Goal: Task Accomplishment & Management: Complete application form

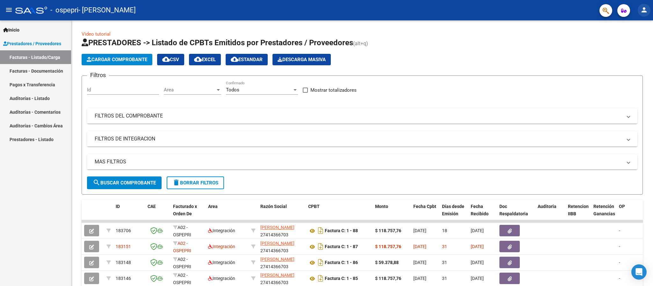
click at [645, 11] on mat-icon "person" at bounding box center [645, 10] width 8 height 8
click at [635, 42] on button "exit_to_app Salir" at bounding box center [631, 41] width 39 height 15
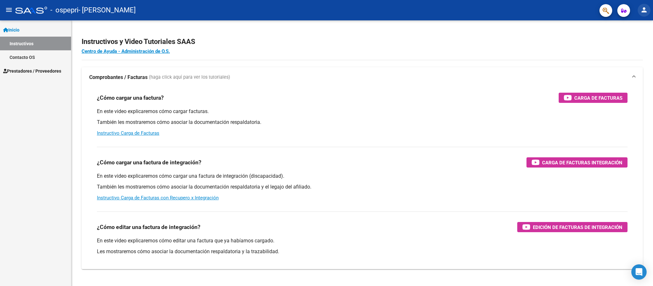
click at [642, 11] on mat-icon "person" at bounding box center [645, 10] width 8 height 8
click at [633, 43] on button "exit_to_app Salir" at bounding box center [631, 41] width 39 height 15
click at [52, 73] on span "Prestadores / Proveedores" at bounding box center [32, 71] width 58 height 7
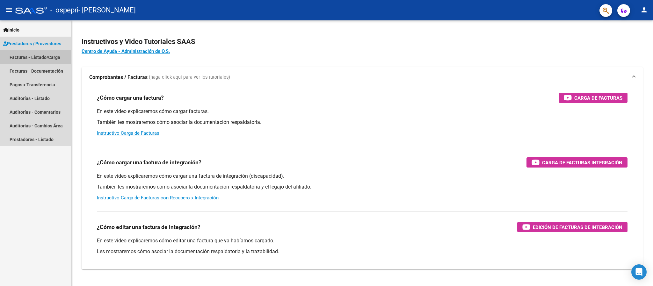
drag, startPoint x: 61, startPoint y: 51, endPoint x: 61, endPoint y: 56, distance: 5.5
click at [61, 52] on link "Facturas - Listado/Carga" at bounding box center [35, 57] width 71 height 14
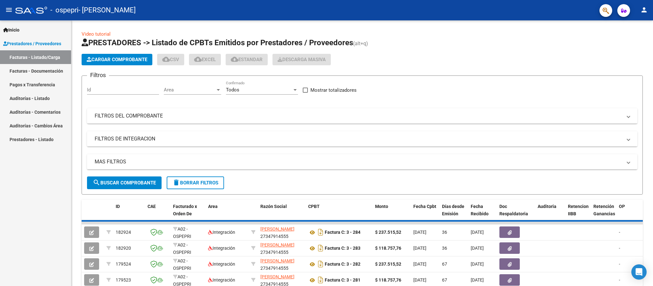
click at [135, 55] on button "Cargar Comprobante" at bounding box center [117, 59] width 71 height 11
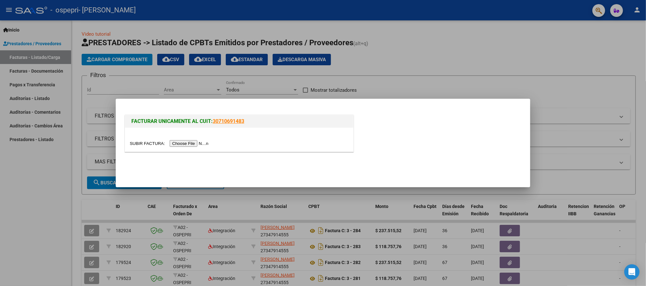
click at [183, 144] on input "file" at bounding box center [170, 143] width 81 height 7
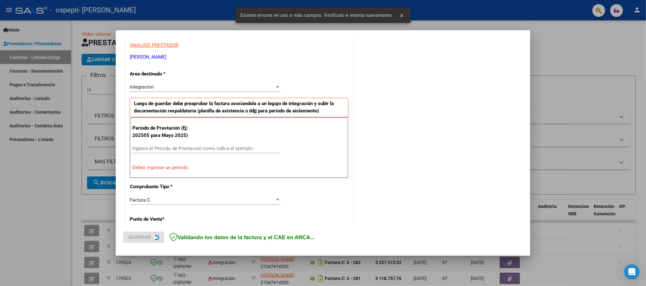
scroll to position [166, 0]
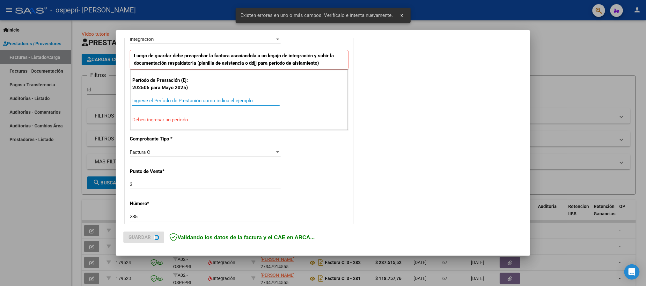
click at [210, 103] on input "Ingrese el Período de Prestación como indica el ejemplo" at bounding box center [205, 101] width 147 height 6
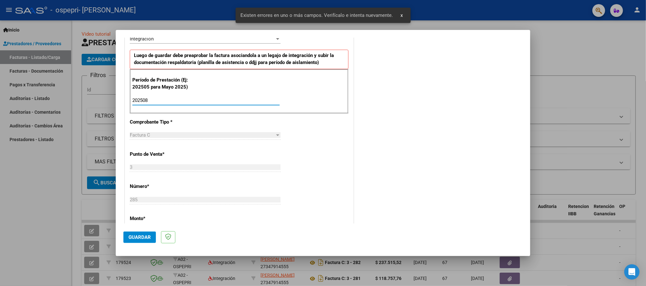
type input "202508"
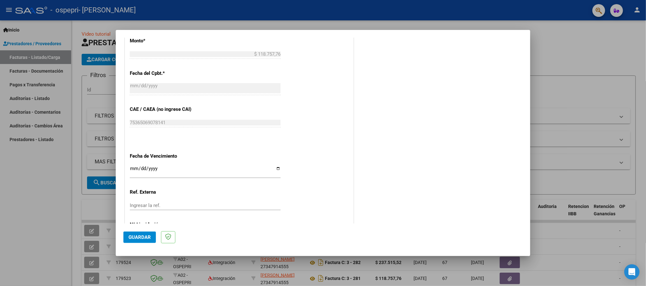
scroll to position [357, 0]
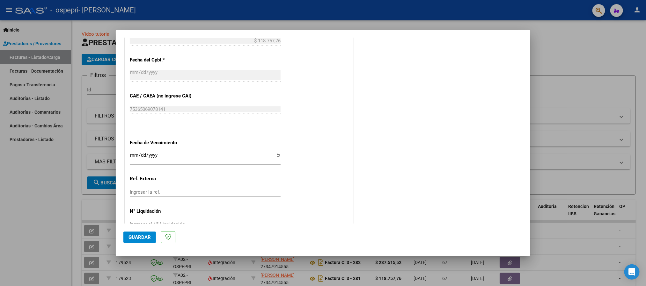
click at [131, 159] on input "Ingresar la fecha" at bounding box center [205, 158] width 151 height 10
type input "2025-09-11"
click at [138, 239] on span "Guardar" at bounding box center [140, 238] width 22 height 6
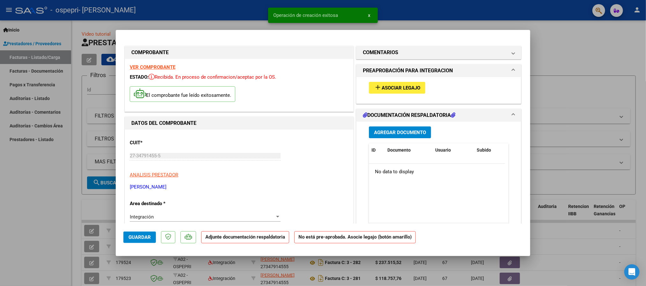
click at [390, 82] on button "add Asociar Legajo" at bounding box center [397, 88] width 56 height 12
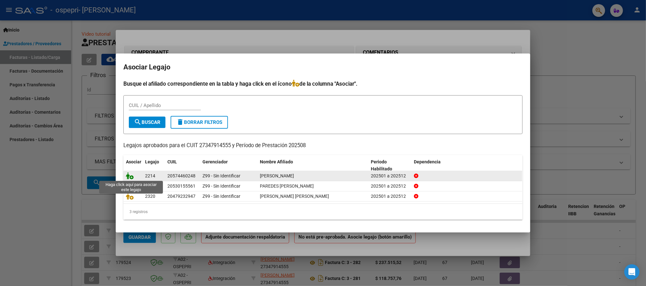
click at [129, 176] on icon at bounding box center [130, 176] width 8 height 7
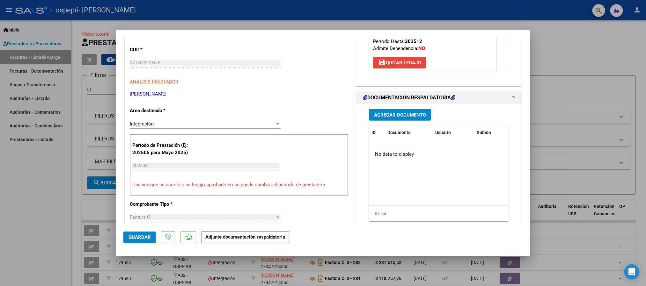
scroll to position [96, 0]
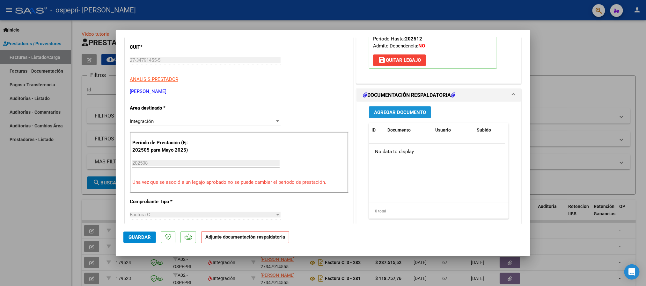
click at [409, 111] on span "Agregar Documento" at bounding box center [400, 113] width 52 height 6
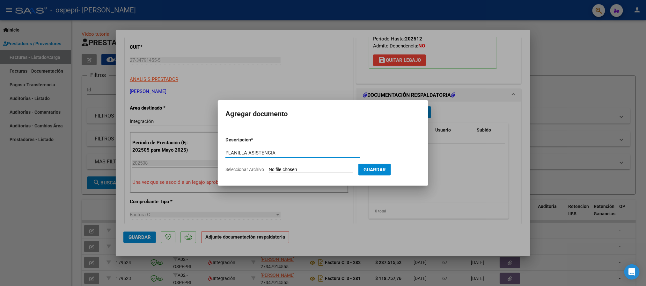
type input "PLANILLA ASISTENCIA"
click at [292, 173] on input "Seleccionar Archivo" at bounding box center [311, 170] width 85 height 6
type input "C:\fakepath\JARA.pdf"
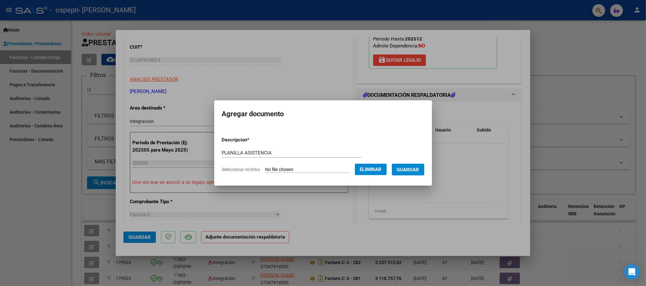
click at [417, 167] on span "Guardar" at bounding box center [408, 170] width 22 height 6
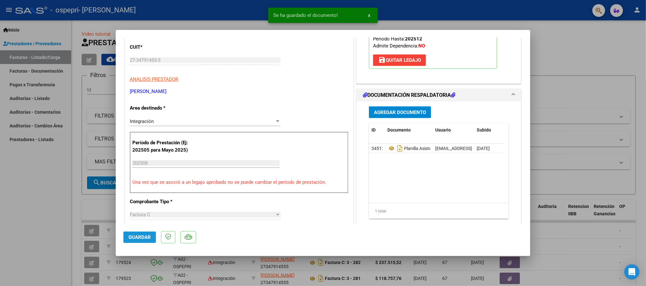
click at [138, 236] on span "Guardar" at bounding box center [140, 238] width 22 height 6
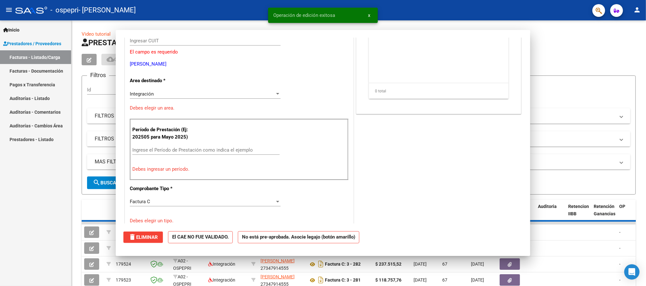
scroll to position [0, 0]
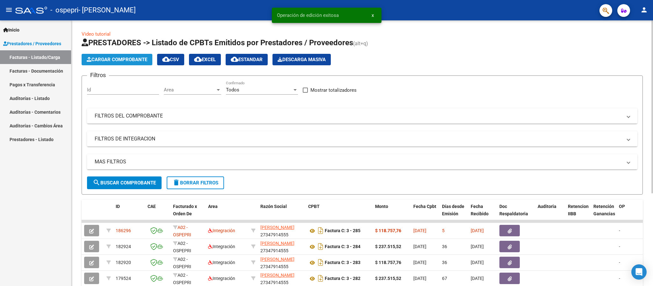
click at [142, 62] on span "Cargar Comprobante" at bounding box center [117, 60] width 61 height 6
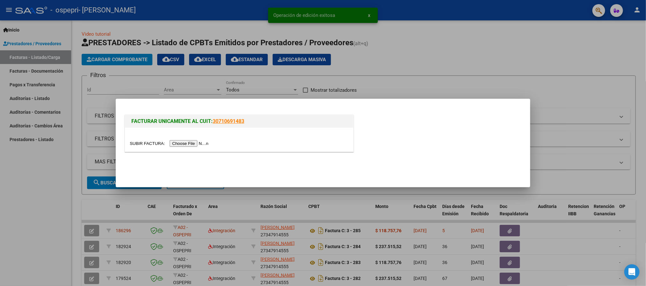
click at [185, 141] on input "file" at bounding box center [170, 143] width 81 height 7
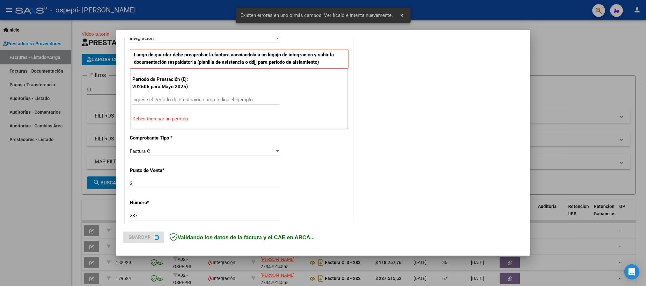
scroll to position [174, 0]
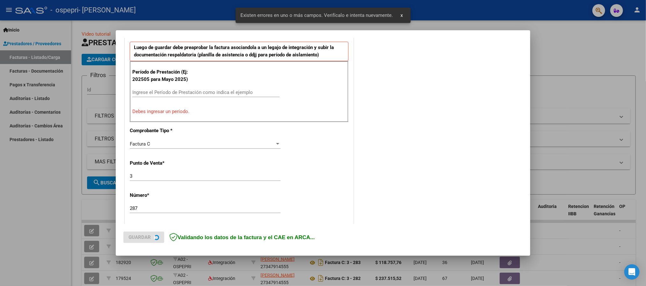
click at [150, 91] on input "Ingrese el Período de Prestación como indica el ejemplo" at bounding box center [205, 93] width 147 height 6
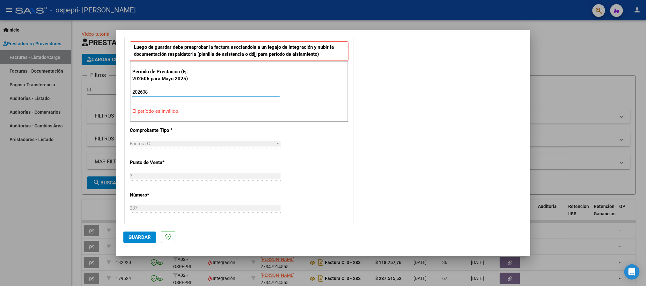
click at [143, 95] on input "202608" at bounding box center [205, 92] width 147 height 6
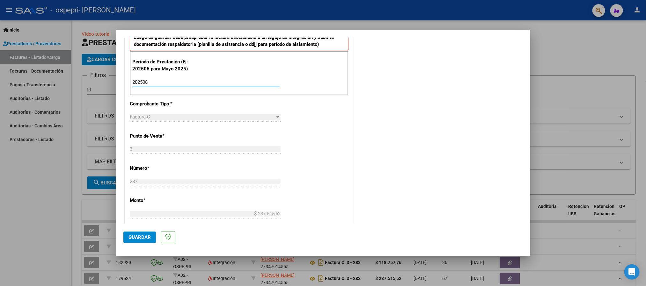
type input "202508"
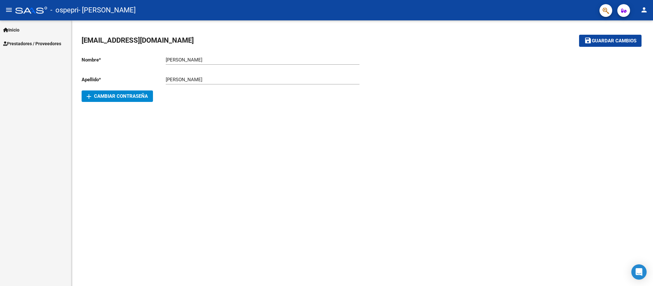
click at [56, 44] on span "Prestadores / Proveedores" at bounding box center [32, 43] width 58 height 7
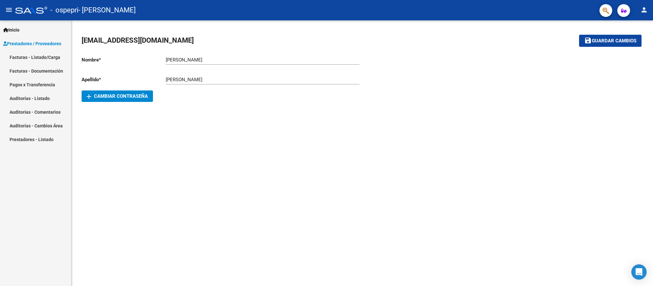
click at [56, 54] on link "Facturas - Listado/Carga" at bounding box center [35, 57] width 71 height 14
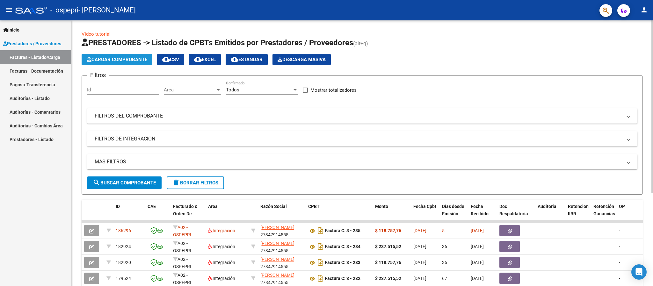
click at [111, 58] on span "Cargar Comprobante" at bounding box center [117, 60] width 61 height 6
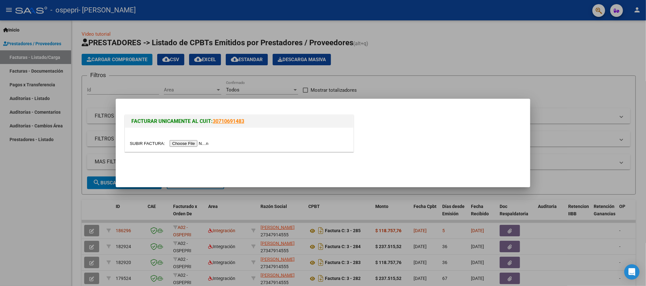
click at [183, 145] on input "file" at bounding box center [170, 143] width 81 height 7
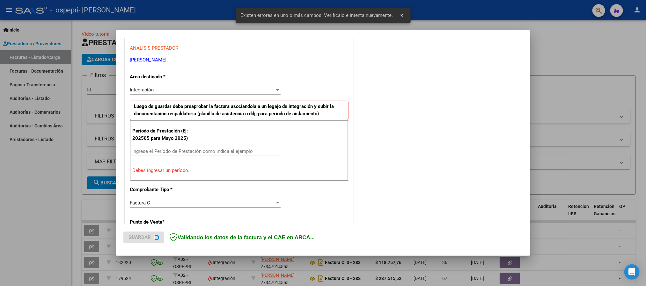
scroll to position [118, 0]
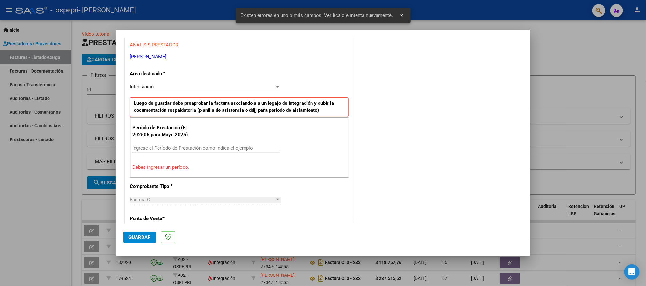
click at [157, 148] on input "Ingrese el Período de Prestación como indica el ejemplo" at bounding box center [205, 148] width 147 height 6
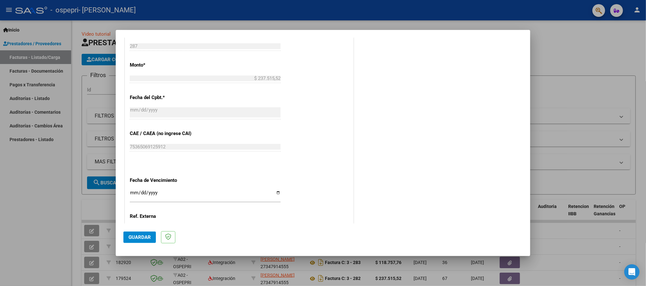
scroll to position [357, 0]
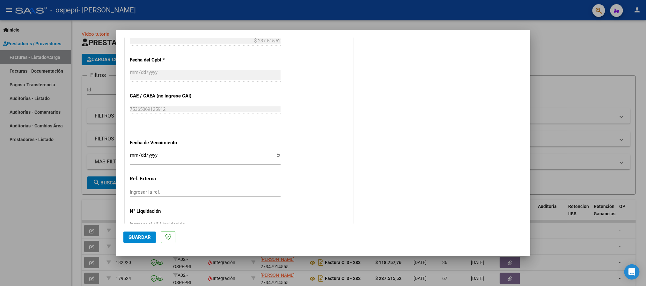
type input "202508"
click at [132, 153] on div "Ingresar la fecha" at bounding box center [205, 158] width 151 height 14
type input "2025-09-11"
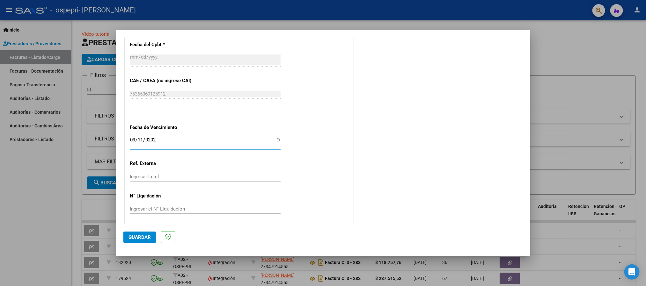
scroll to position [377, 0]
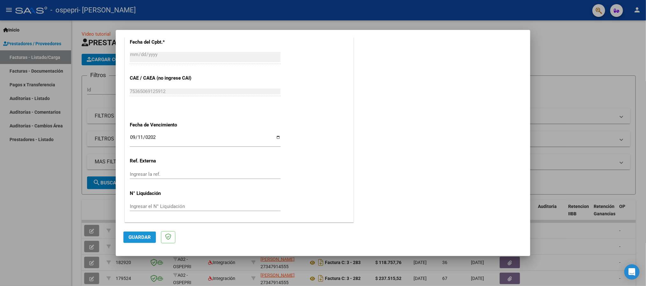
click at [136, 237] on span "Guardar" at bounding box center [140, 238] width 22 height 6
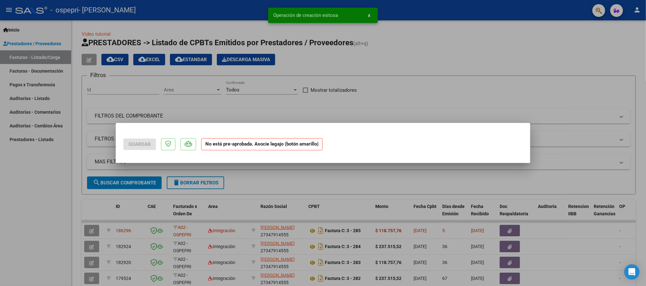
scroll to position [0, 0]
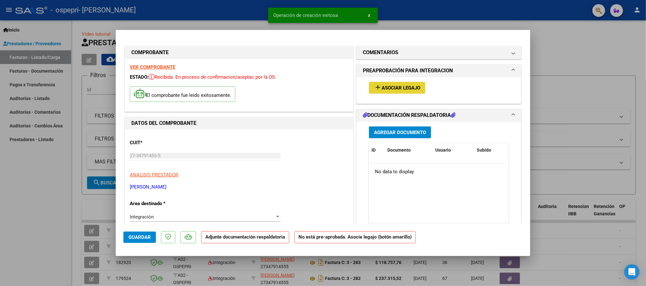
click at [399, 87] on span "Asociar Legajo" at bounding box center [401, 88] width 39 height 6
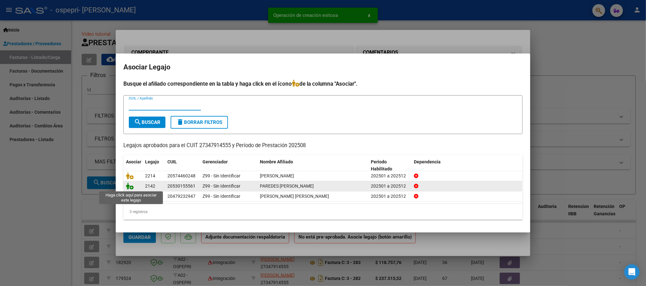
click at [130, 188] on icon at bounding box center [130, 186] width 8 height 7
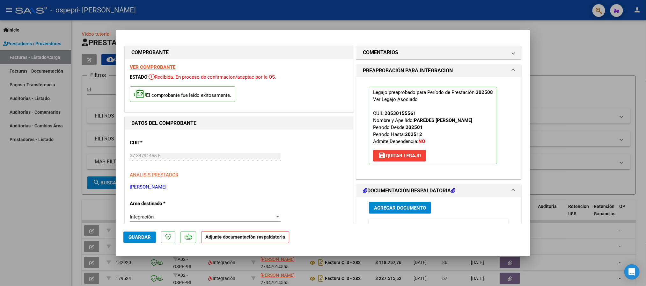
click at [395, 208] on span "Agregar Documento" at bounding box center [400, 208] width 52 height 6
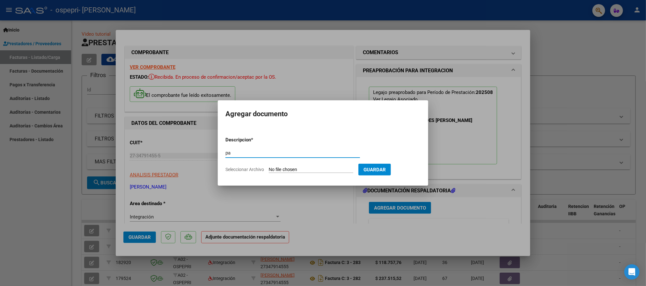
type input "p"
type input "planilla asistencia"
click at [285, 173] on input "Seleccionar Archivo" at bounding box center [311, 170] width 85 height 6
type input "C:\fakepath\PAREDES.pdf"
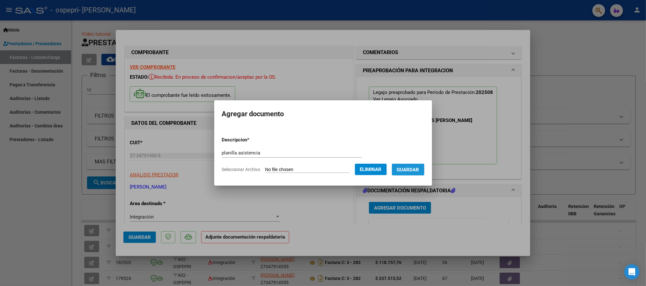
click at [415, 170] on span "Guardar" at bounding box center [408, 170] width 22 height 6
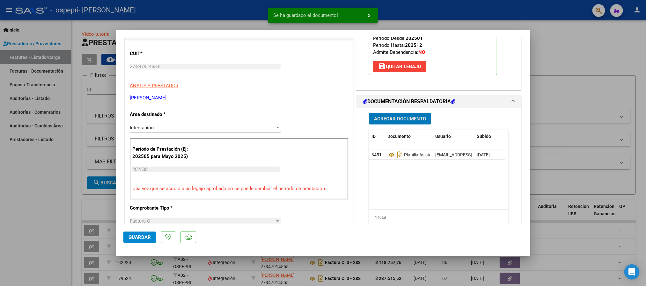
scroll to position [96, 0]
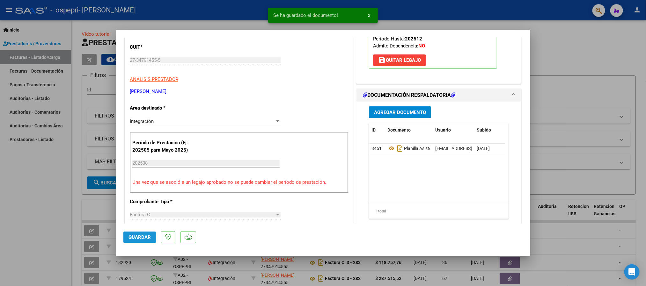
click at [136, 238] on span "Guardar" at bounding box center [140, 238] width 22 height 6
type input "$ 0,00"
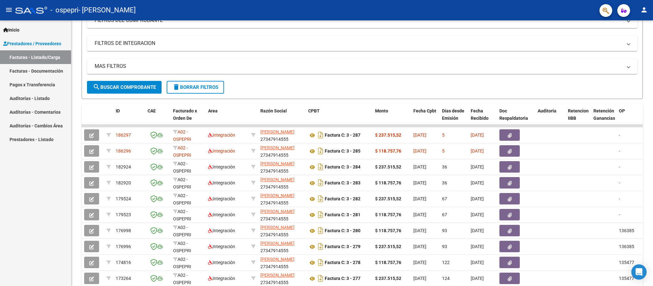
click at [646, 8] on mat-icon "person" at bounding box center [645, 10] width 8 height 8
click at [644, 39] on button "exit_to_app Salir" at bounding box center [631, 41] width 39 height 15
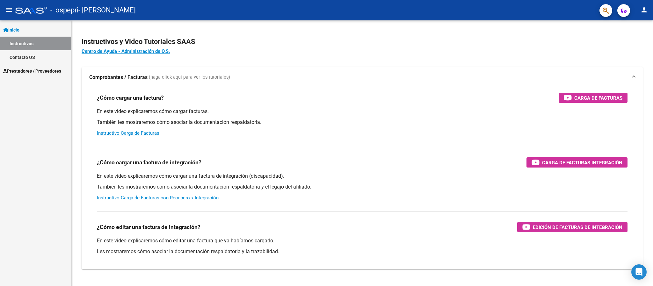
click at [31, 68] on span "Prestadores / Proveedores" at bounding box center [32, 71] width 58 height 7
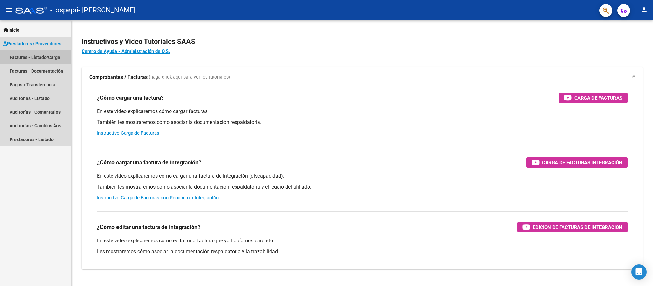
click at [54, 58] on link "Facturas - Listado/Carga" at bounding box center [35, 57] width 71 height 14
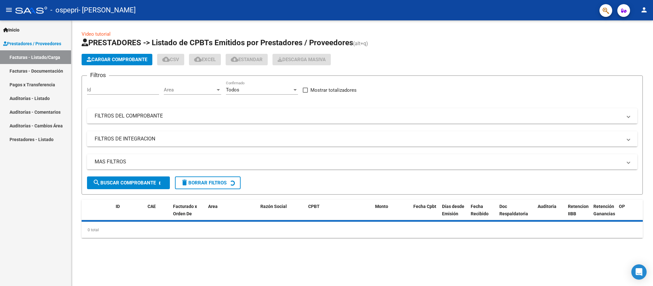
click at [94, 62] on span "Cargar Comprobante" at bounding box center [117, 60] width 61 height 6
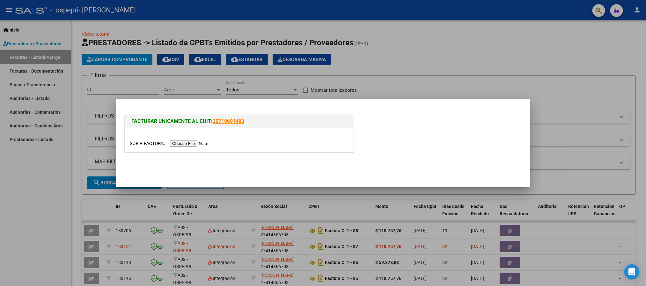
click at [177, 143] on input "file" at bounding box center [170, 143] width 81 height 7
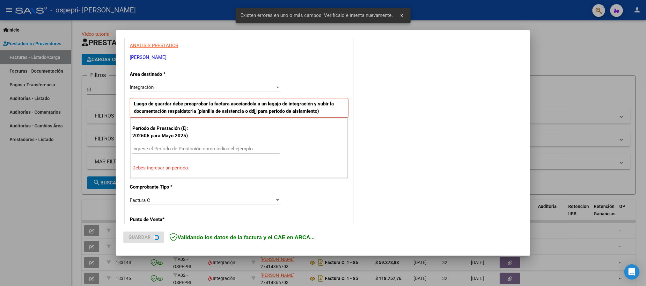
scroll to position [118, 0]
click at [208, 149] on input "Ingrese el Período de Prestación como indica el ejemplo" at bounding box center [205, 149] width 147 height 6
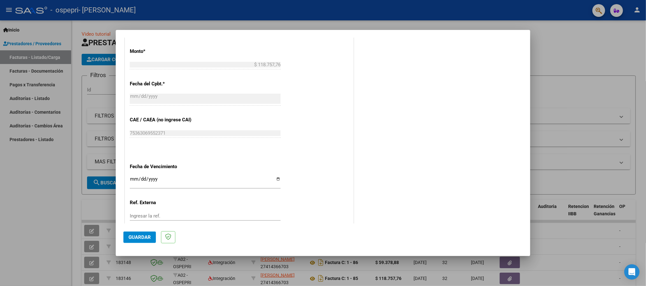
scroll to position [357, 0]
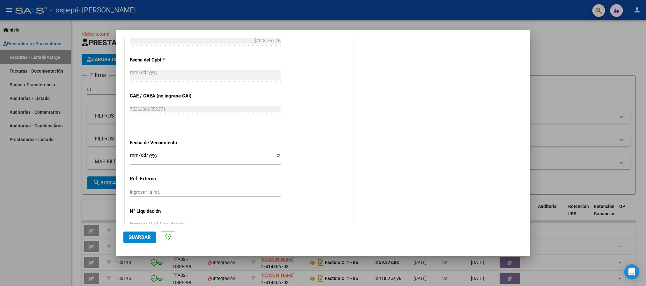
type input "202508"
click at [130, 160] on input "Ingresar la fecha" at bounding box center [205, 158] width 151 height 10
type input "2025-09-13"
click at [136, 241] on button "Guardar" at bounding box center [139, 237] width 33 height 11
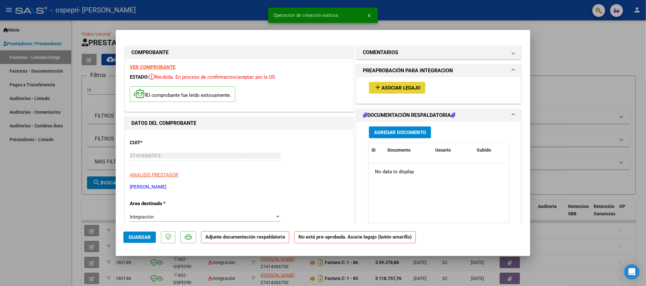
click at [411, 85] on span "Asociar Legajo" at bounding box center [401, 88] width 39 height 6
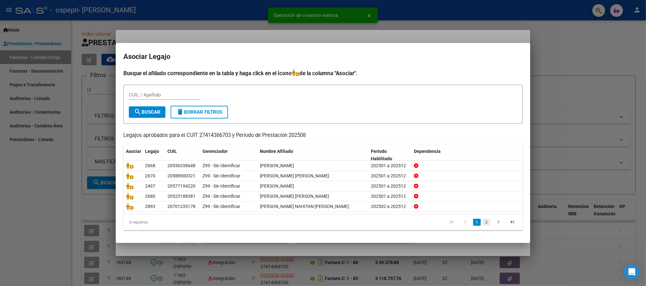
click at [487, 221] on link "2" at bounding box center [487, 222] width 8 height 7
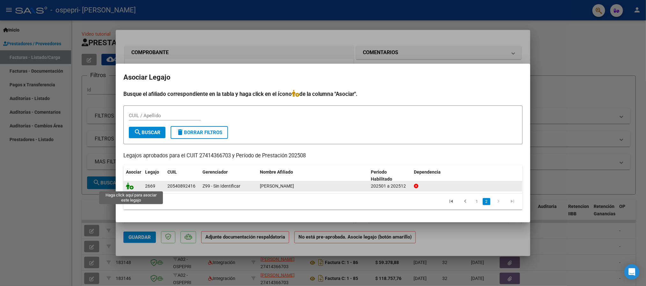
click at [129, 189] on icon at bounding box center [130, 186] width 8 height 7
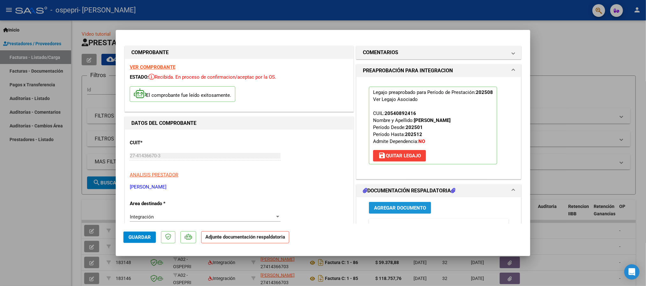
click at [390, 213] on button "Agregar Documento" at bounding box center [400, 208] width 62 height 12
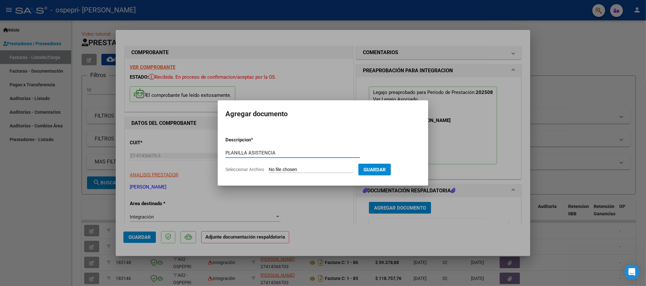
type input "PLANILLA ASISTENCIA"
click at [328, 170] on input "Seleccionar Archivo" at bounding box center [311, 170] width 85 height 6
type input "C:\fakepath\bravo Thiago agosto 2025 (1).pdf"
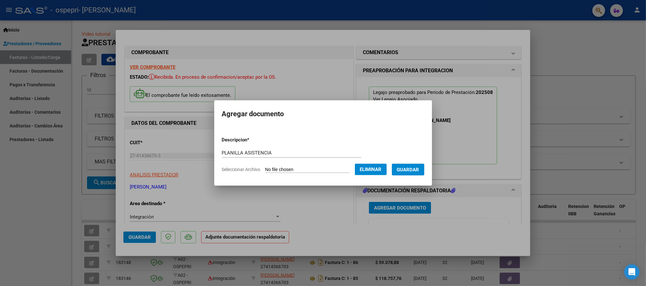
drag, startPoint x: 288, startPoint y: 96, endPoint x: 236, endPoint y: 43, distance: 74.6
click at [236, 43] on div at bounding box center [323, 143] width 646 height 286
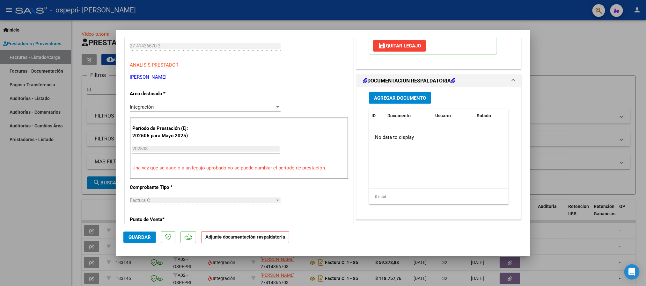
scroll to position [96, 0]
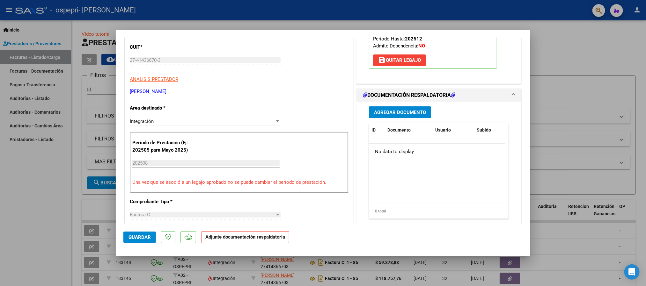
click at [395, 113] on span "Agregar Documento" at bounding box center [400, 113] width 52 height 6
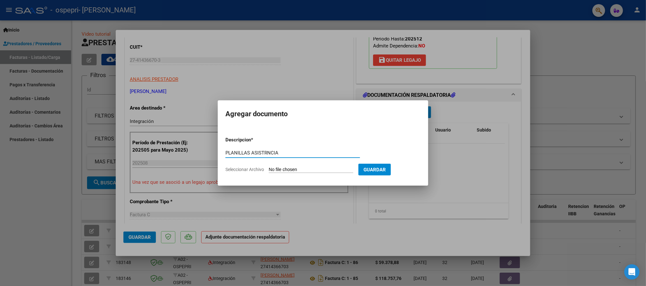
click at [248, 152] on input "PLANILLAS ASISTRNCIA" at bounding box center [292, 153] width 135 height 6
type input "PLANILLA ASISTRNCIA"
click at [285, 172] on input "Seleccionar Archivo" at bounding box center [311, 170] width 85 height 6
type input "C:\fakepath\bravo Thiago agosto 2025 (1).pdf"
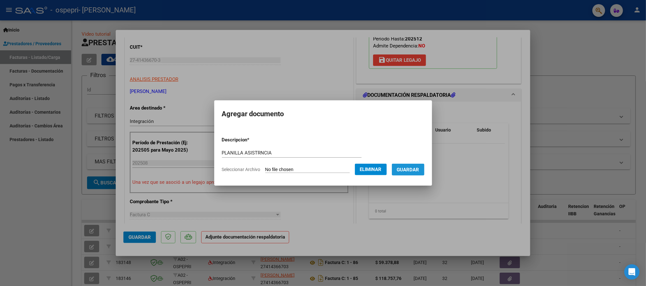
drag, startPoint x: 419, startPoint y: 168, endPoint x: 408, endPoint y: 167, distance: 11.5
click at [419, 168] on span "Guardar" at bounding box center [408, 170] width 22 height 6
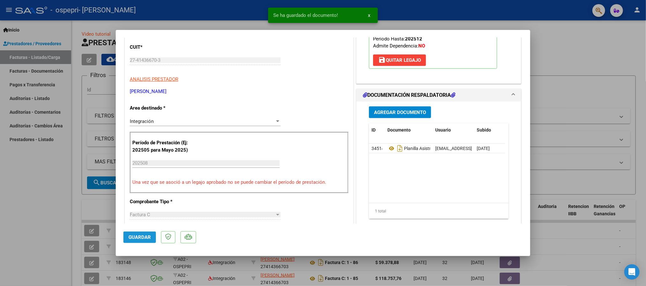
click at [130, 239] on span "Guardar" at bounding box center [140, 238] width 22 height 6
type input "$ 0,00"
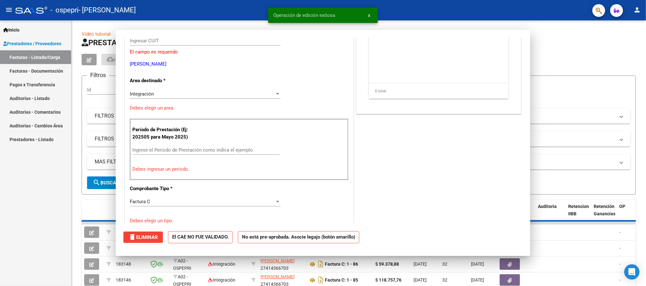
scroll to position [76, 0]
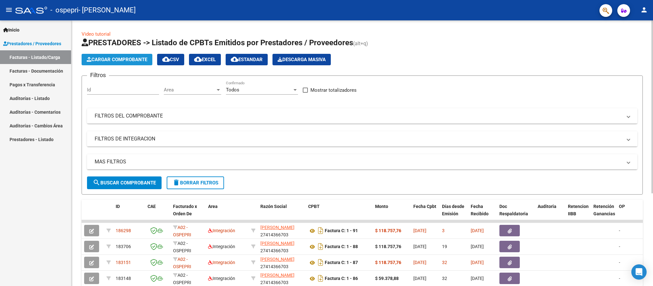
click at [128, 63] on button "Cargar Comprobante" at bounding box center [117, 59] width 71 height 11
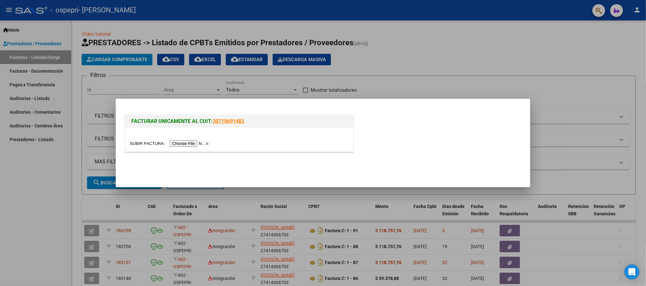
click at [193, 145] on input "file" at bounding box center [170, 143] width 81 height 7
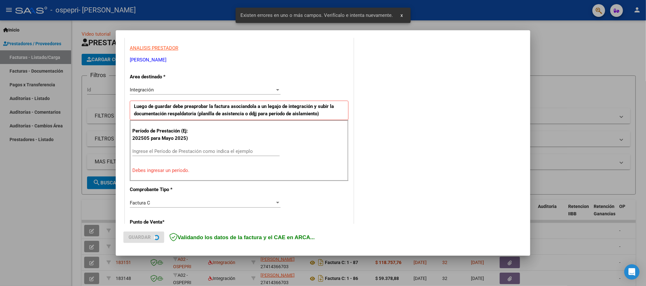
scroll to position [118, 0]
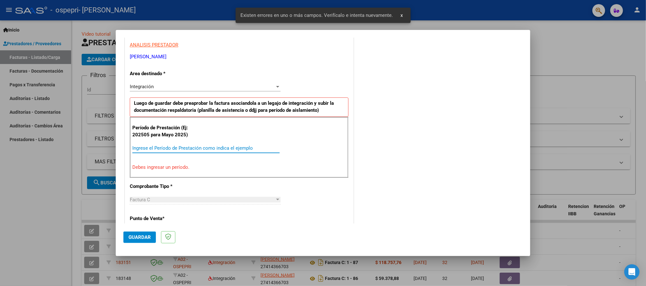
click at [167, 148] on input "Ingrese el Período de Prestación como indica el ejemplo" at bounding box center [205, 148] width 147 height 6
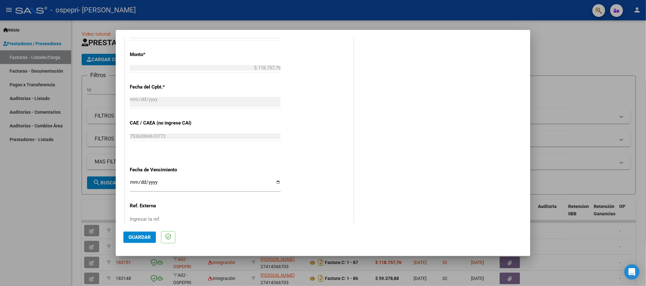
scroll to position [357, 0]
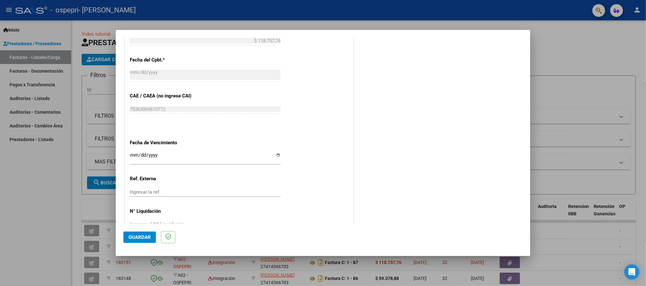
type input "202508"
click at [132, 157] on input "Ingresar la fecha" at bounding box center [205, 158] width 151 height 10
type input "2025-08-13"
click at [144, 157] on input "2025-08-13" at bounding box center [205, 158] width 151 height 10
click at [141, 156] on input "2025-08-13" at bounding box center [205, 158] width 151 height 10
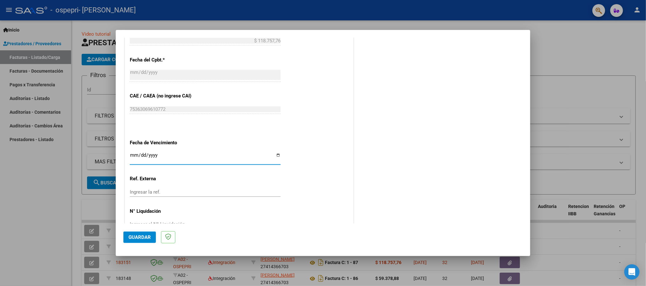
type input "2025-09-13"
click at [136, 239] on span "Guardar" at bounding box center [140, 238] width 22 height 6
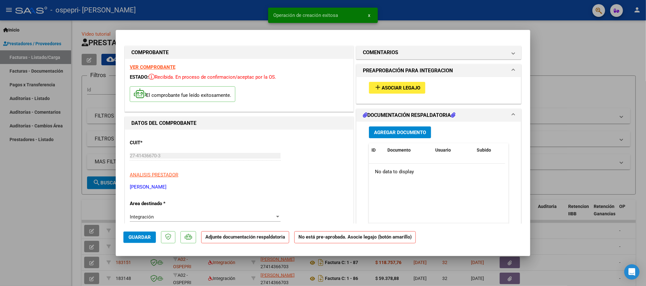
click at [398, 85] on button "add Asociar Legajo" at bounding box center [397, 88] width 56 height 12
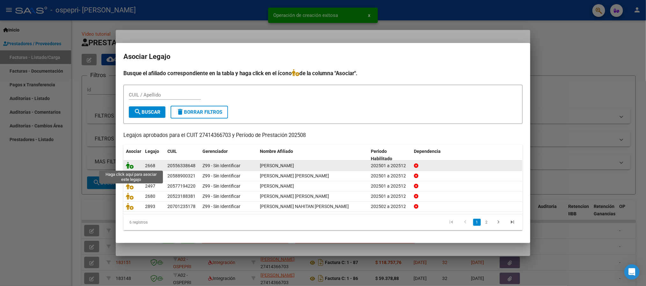
click at [129, 167] on icon at bounding box center [130, 165] width 8 height 7
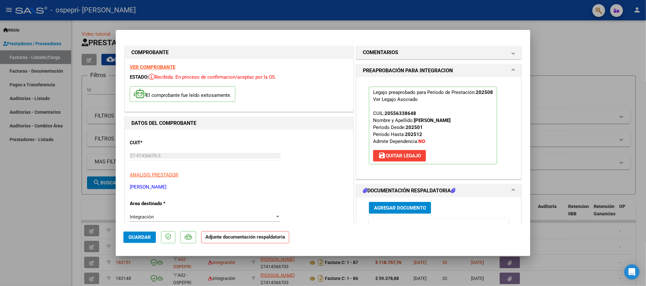
click at [392, 210] on span "Agregar Documento" at bounding box center [400, 208] width 52 height 6
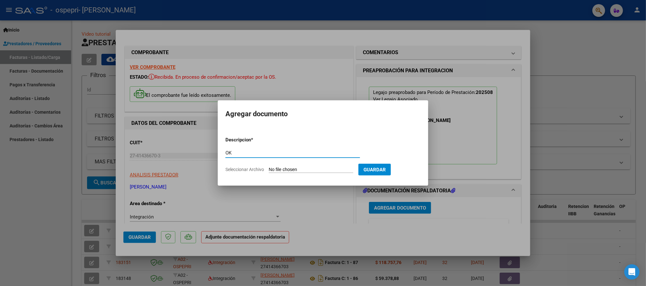
type input "O"
type input "PLANILLA ASISTENCIA"
click at [313, 172] on input "Seleccionar Archivo" at bounding box center [311, 170] width 85 height 6
type input "C:\fakepath\Hernández Francisco agosto 2025.pdf"
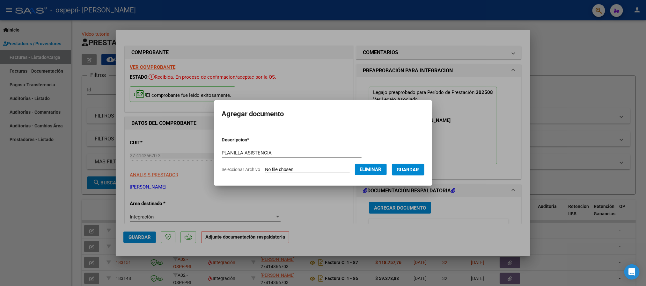
click at [416, 169] on span "Guardar" at bounding box center [408, 170] width 22 height 6
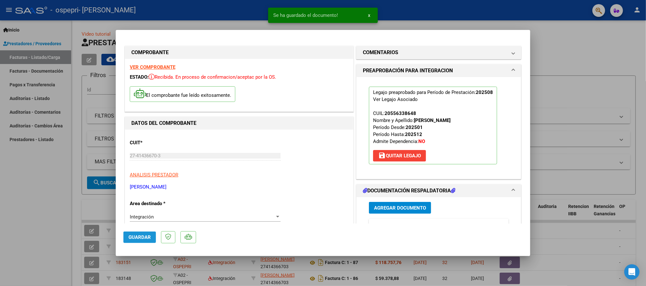
click at [140, 236] on span "Guardar" at bounding box center [140, 238] width 22 height 6
type input "$ 0,00"
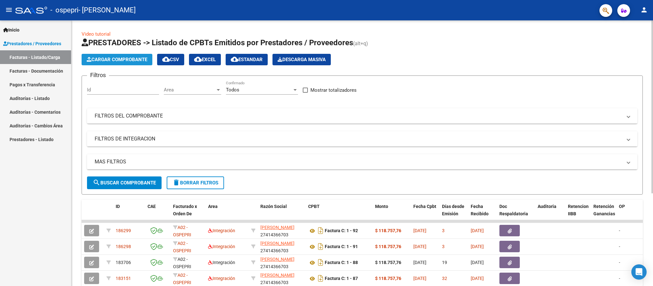
click at [139, 59] on span "Cargar Comprobante" at bounding box center [117, 60] width 61 height 6
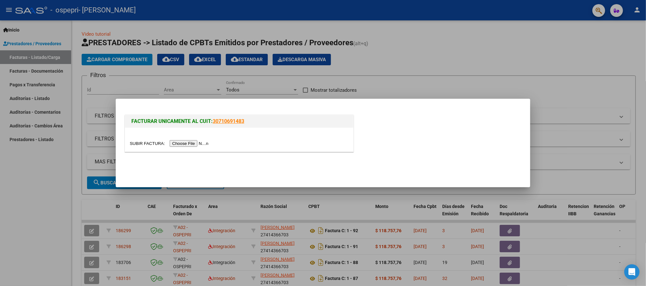
click at [200, 145] on input "file" at bounding box center [170, 143] width 81 height 7
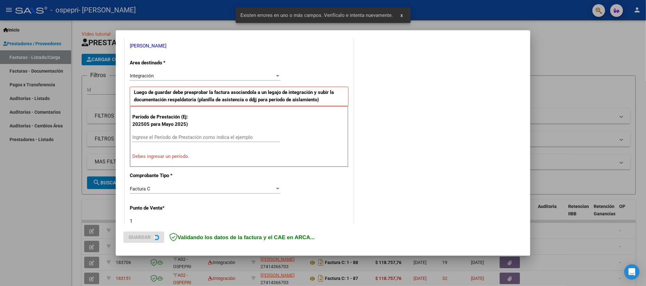
scroll to position [177, 0]
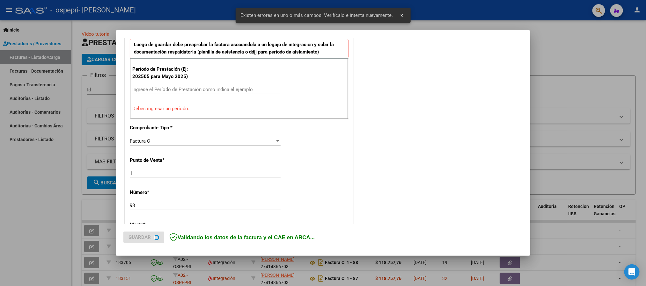
click at [174, 90] on input "Ingrese el Período de Prestación como indica el ejemplo" at bounding box center [205, 90] width 147 height 6
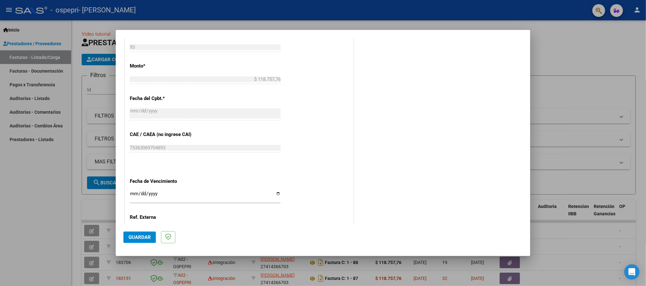
scroll to position [321, 0]
type input "202508"
click at [134, 193] on input "Ingresar la fecha" at bounding box center [205, 194] width 151 height 10
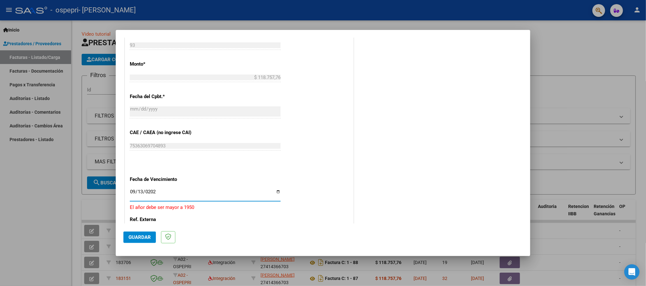
type input "2025-09-13"
click at [140, 238] on span "Guardar" at bounding box center [140, 238] width 22 height 6
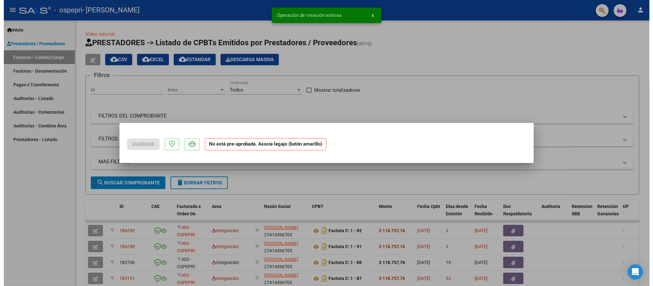
scroll to position [0, 0]
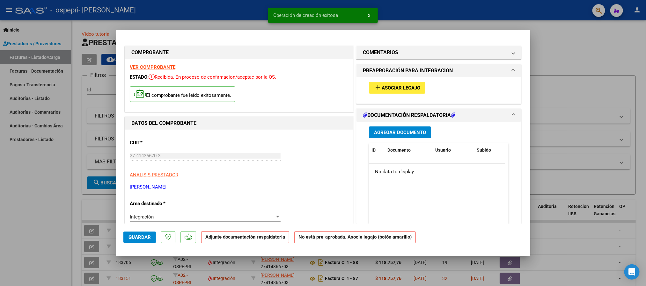
click at [399, 83] on button "add Asociar Legajo" at bounding box center [397, 88] width 56 height 12
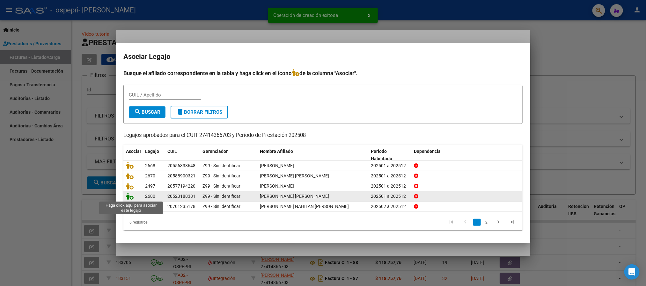
click at [126, 195] on icon at bounding box center [130, 196] width 8 height 7
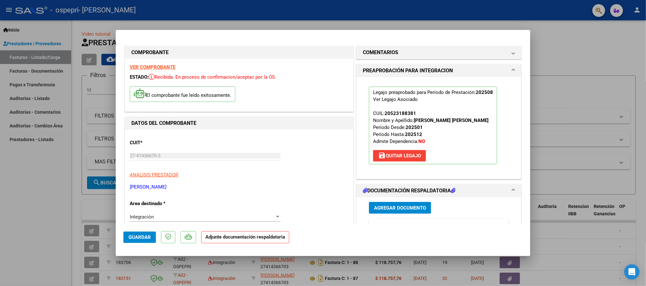
click at [404, 208] on span "Agregar Documento" at bounding box center [400, 208] width 52 height 6
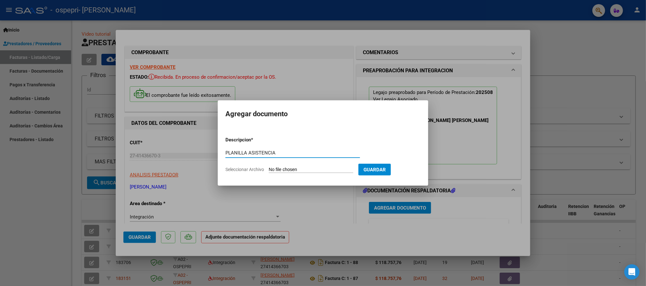
type input "PLANILLA ASISTENCIA"
click at [290, 170] on input "Seleccionar Archivo" at bounding box center [311, 170] width 85 height 6
type input "C:\fakepath\bravo Thiago agosto 2025 (2).pdf"
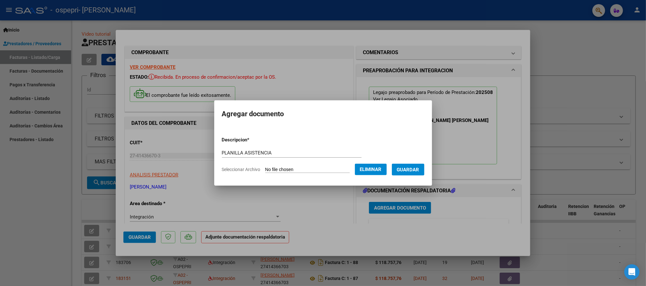
click at [417, 164] on button "Guardar" at bounding box center [408, 170] width 33 height 12
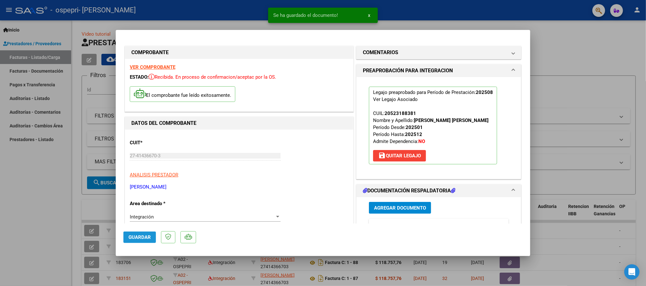
click at [150, 235] on span "Guardar" at bounding box center [140, 238] width 22 height 6
type input "$ 0,00"
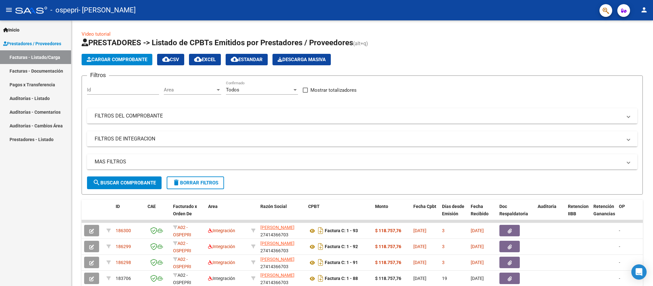
click at [647, 11] on mat-icon "person" at bounding box center [645, 10] width 8 height 8
click at [631, 42] on button "exit_to_app Salir" at bounding box center [631, 41] width 39 height 15
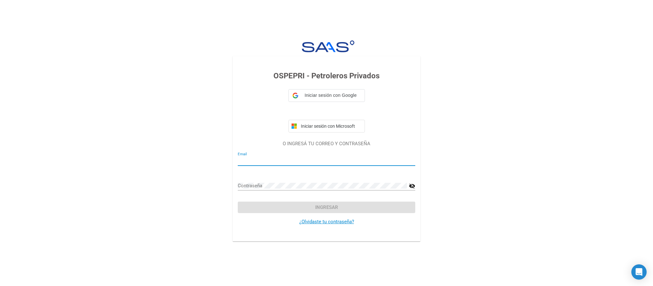
type input "melatorres.0312@gmail.com"
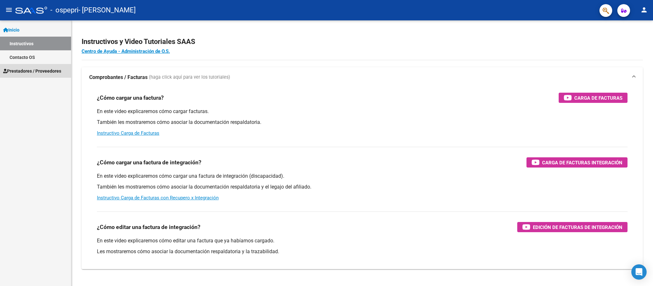
click at [49, 74] on span "Prestadores / Proveedores" at bounding box center [32, 71] width 58 height 7
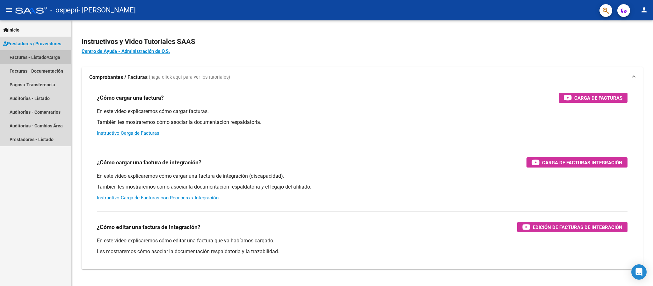
click at [52, 55] on link "Facturas - Listado/Carga" at bounding box center [35, 57] width 71 height 14
